Goal: Find contact information: Find contact information

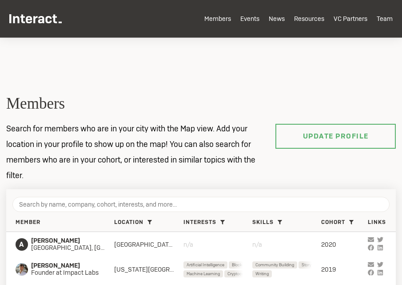
scroll to position [124, 0]
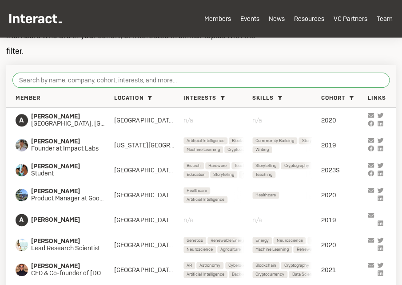
click at [167, 83] on input "search" at bounding box center [200, 79] width 377 height 15
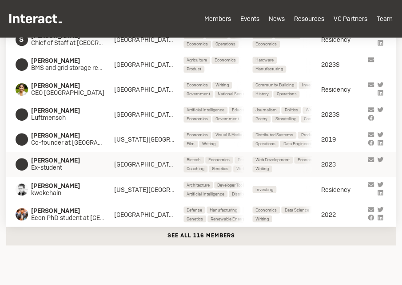
scroll to position [230, 0]
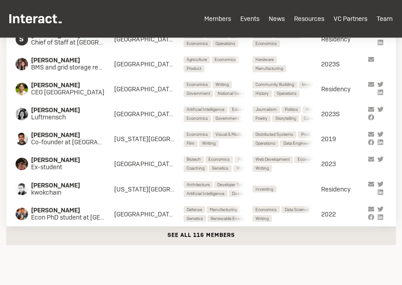
click at [188, 236] on button "See all 116 members" at bounding box center [201, 235] width 390 height 19
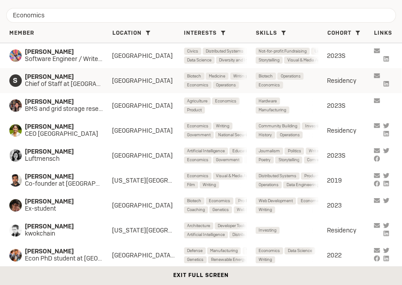
scroll to position [408, 0]
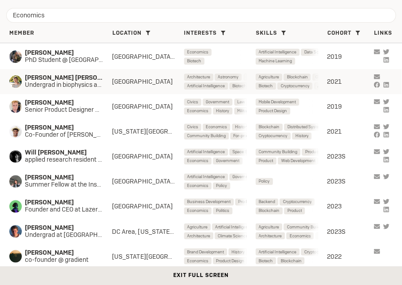
click at [66, 82] on div "[PERSON_NAME] kwokchain [US_STATE][GEOGRAPHIC_DATA], SF Bay Area Architecture D…" at bounding box center [201, 167] width 402 height 249
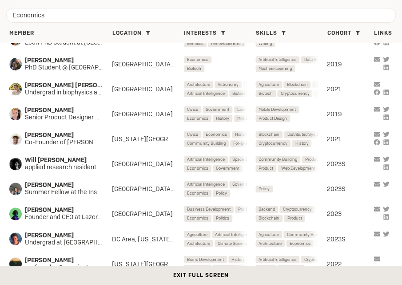
scroll to position [216, 0]
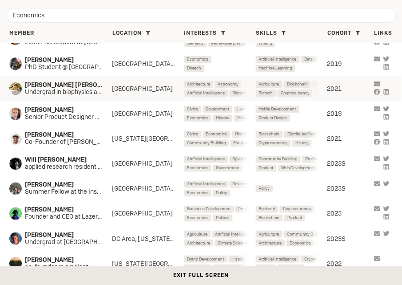
click at [73, 84] on span "[PERSON_NAME] [PERSON_NAME]" at bounding box center [68, 84] width 87 height 7
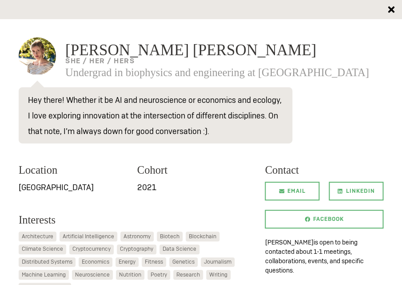
scroll to position [14, 0]
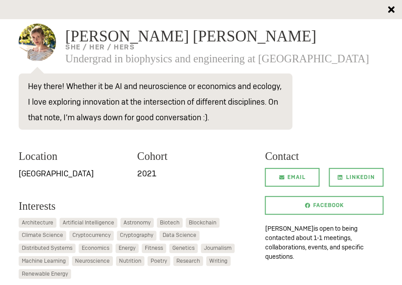
click at [387, 9] on icon at bounding box center [392, 10] width 16 height 16
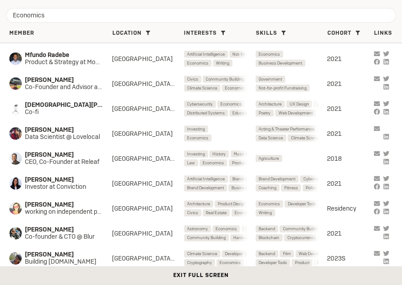
scroll to position [578, 0]
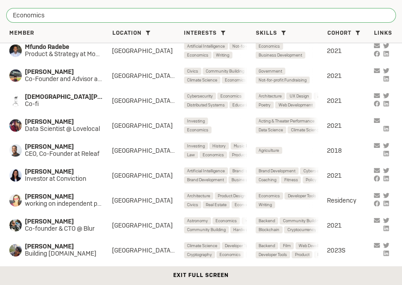
click at [81, 14] on input "Economics" at bounding box center [201, 15] width 390 height 15
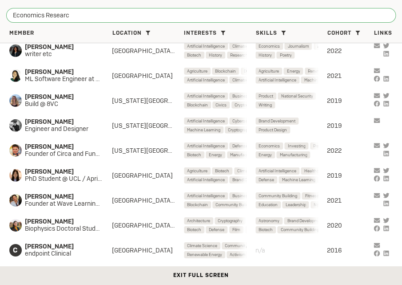
type input "Economics Research"
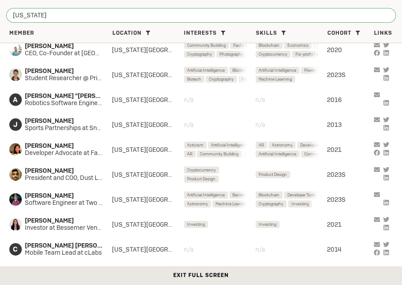
scroll to position [1373, 0]
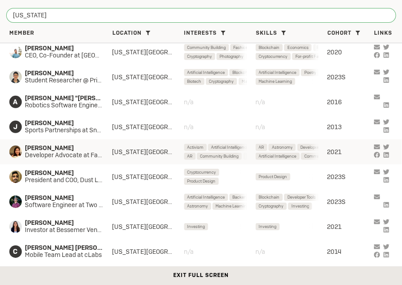
type input "[US_STATE]"
